Goal: Transaction & Acquisition: Purchase product/service

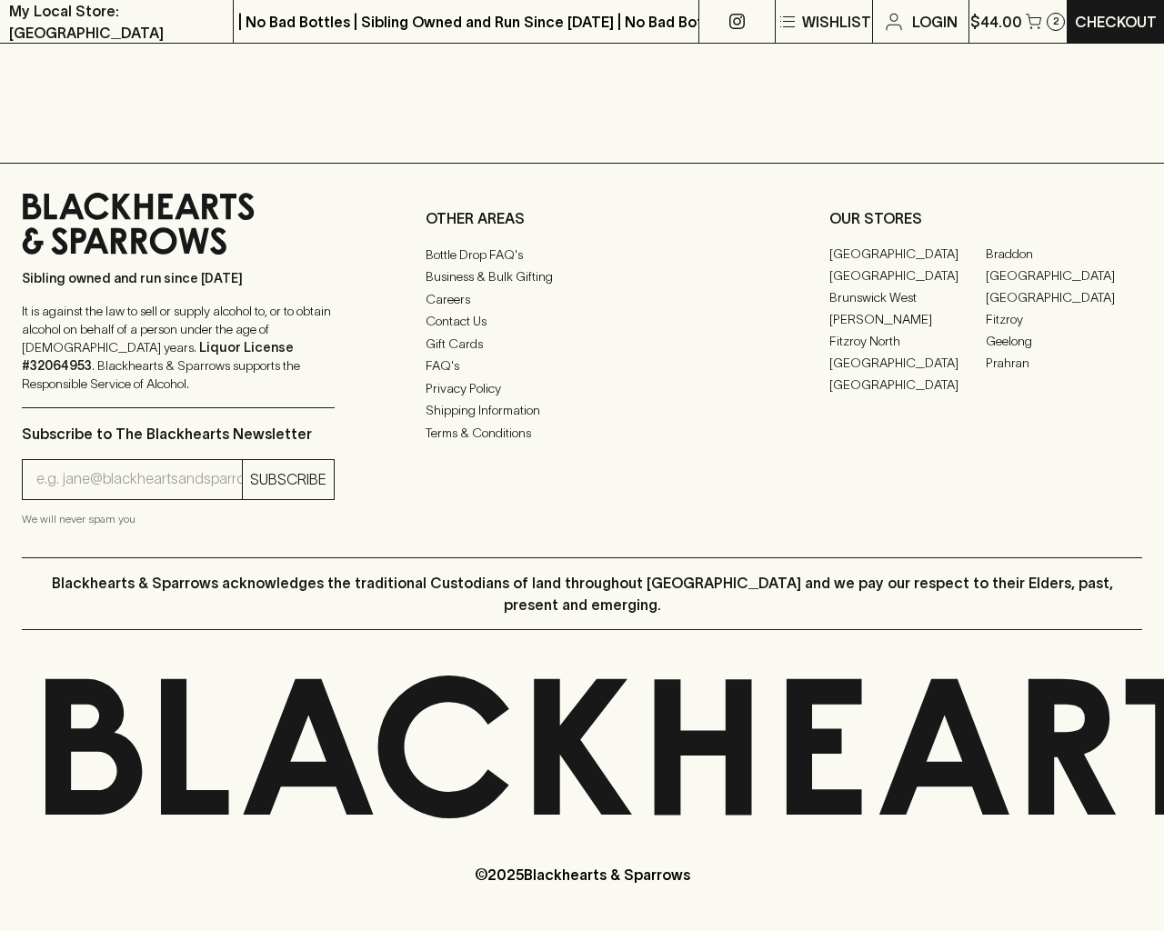
scroll to position [825, 0]
type input "[EMAIL_ADDRESS]"
type input "1"
type input "e"
type input "Elderton E Series Chardonnay 2023"
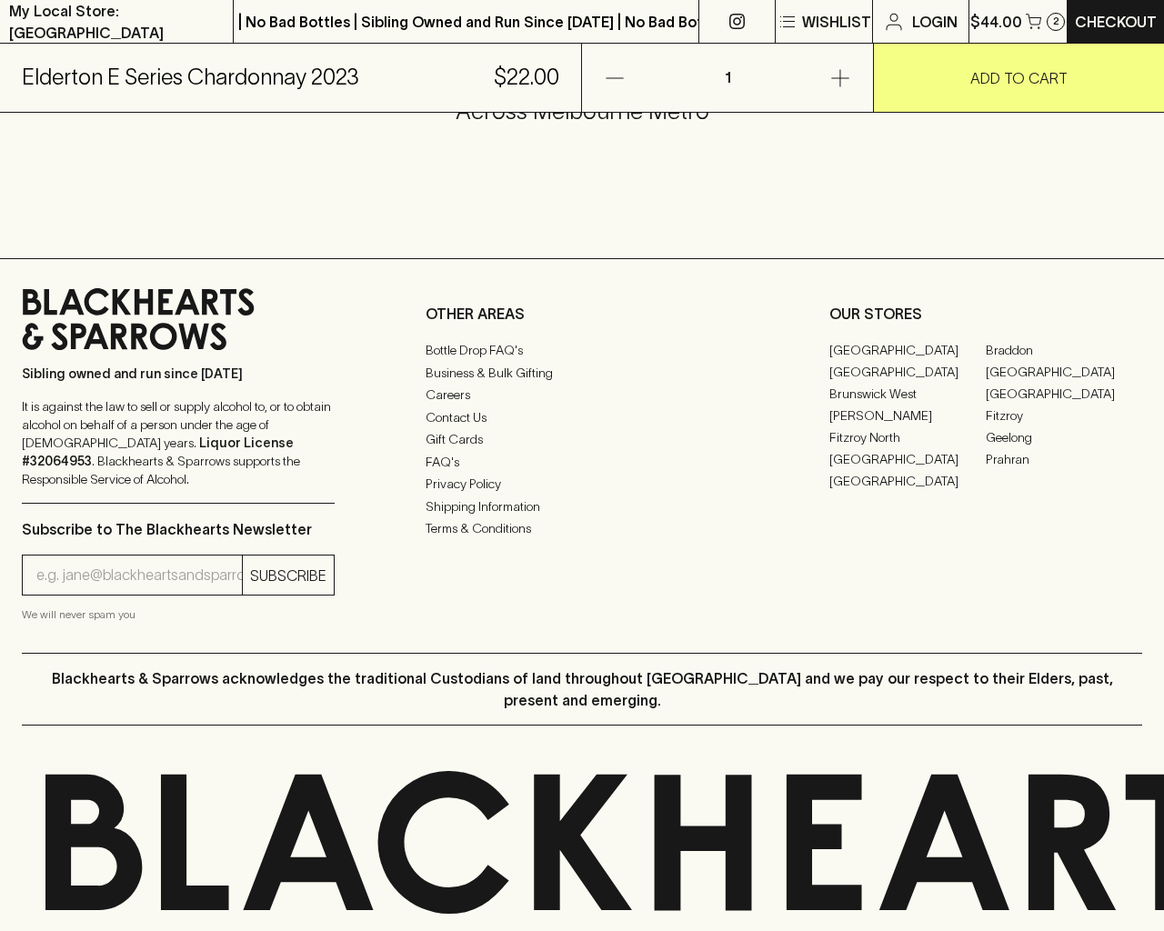
scroll to position [1097, 0]
type input "[EMAIL_ADDRESS]"
type input "e"
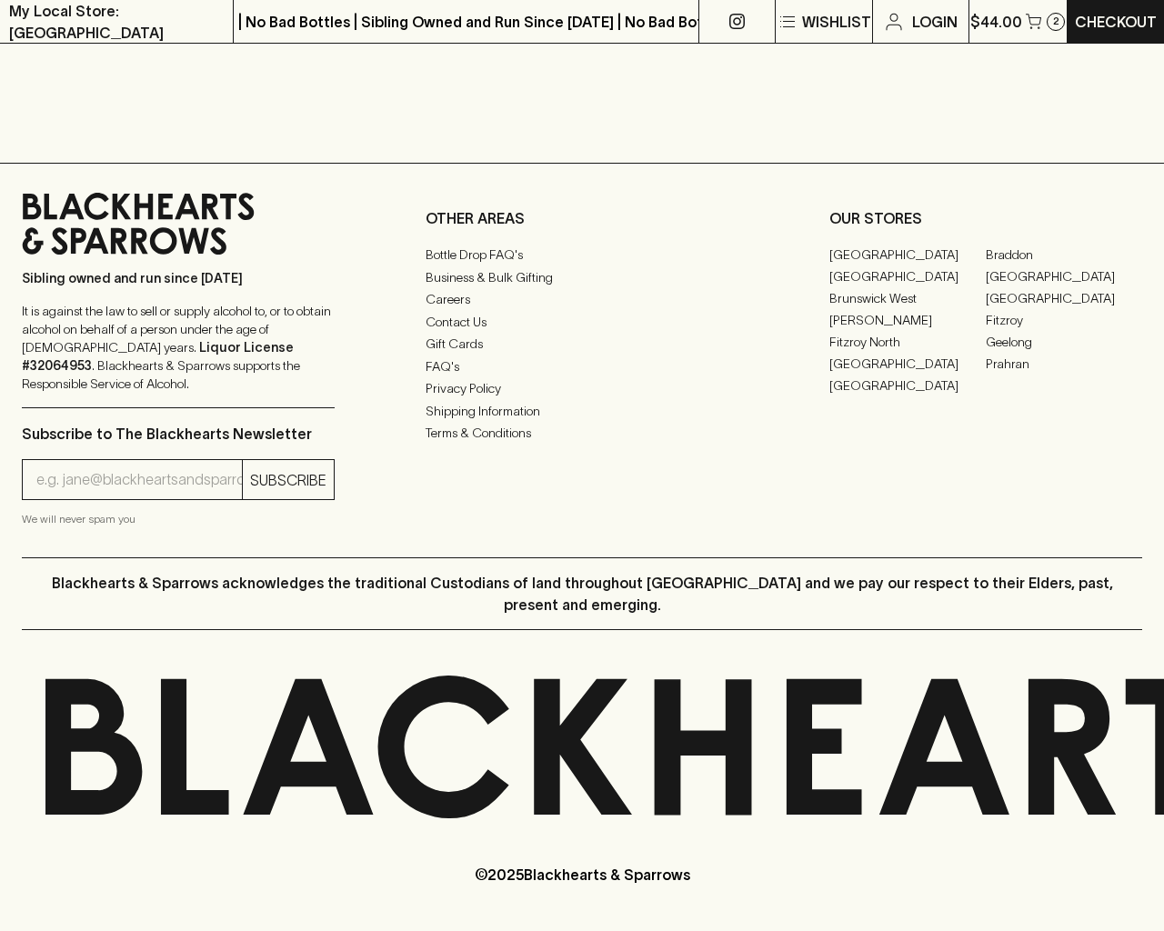
scroll to position [963, 0]
